Goal: Information Seeking & Learning: Understand process/instructions

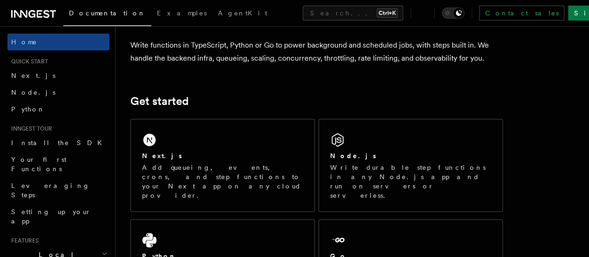
scroll to position [76, 0]
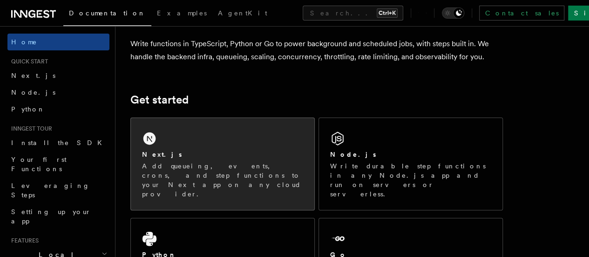
click at [182, 184] on p "Add queueing, events, crons, and step functions to your Next app on any cloud p…" at bounding box center [222, 179] width 161 height 37
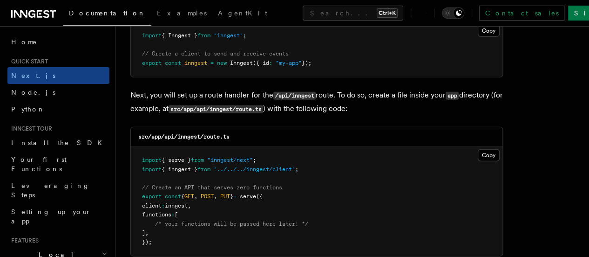
scroll to position [1257, 0]
click at [478, 149] on button "Copy Copied" at bounding box center [489, 155] width 22 height 12
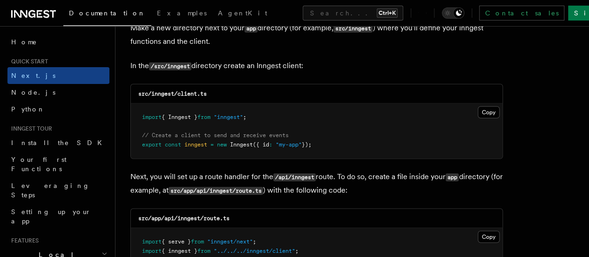
scroll to position [1147, 0]
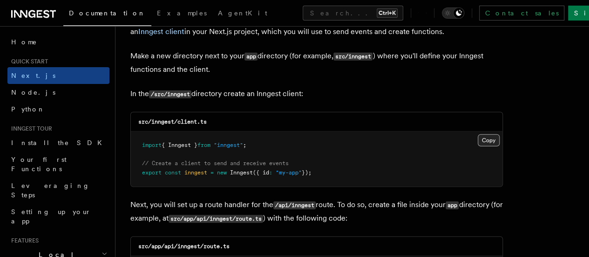
click at [478, 134] on button "Copy Copied" at bounding box center [489, 140] width 22 height 12
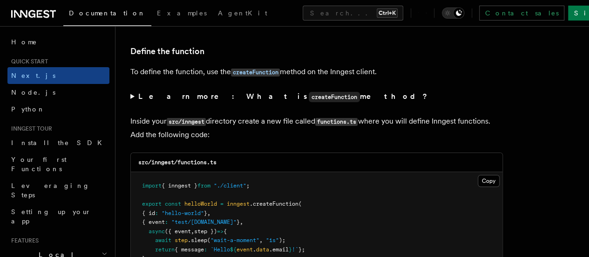
scroll to position [1599, 0]
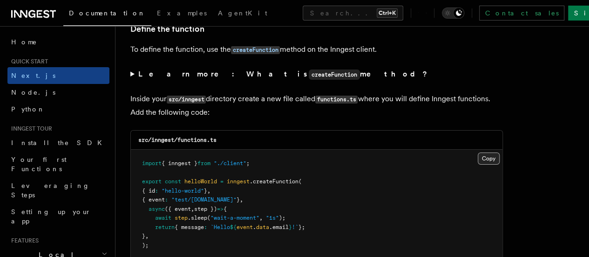
click at [478, 152] on button "Copy Copied" at bounding box center [489, 158] width 22 height 12
